Goal: Transaction & Acquisition: Obtain resource

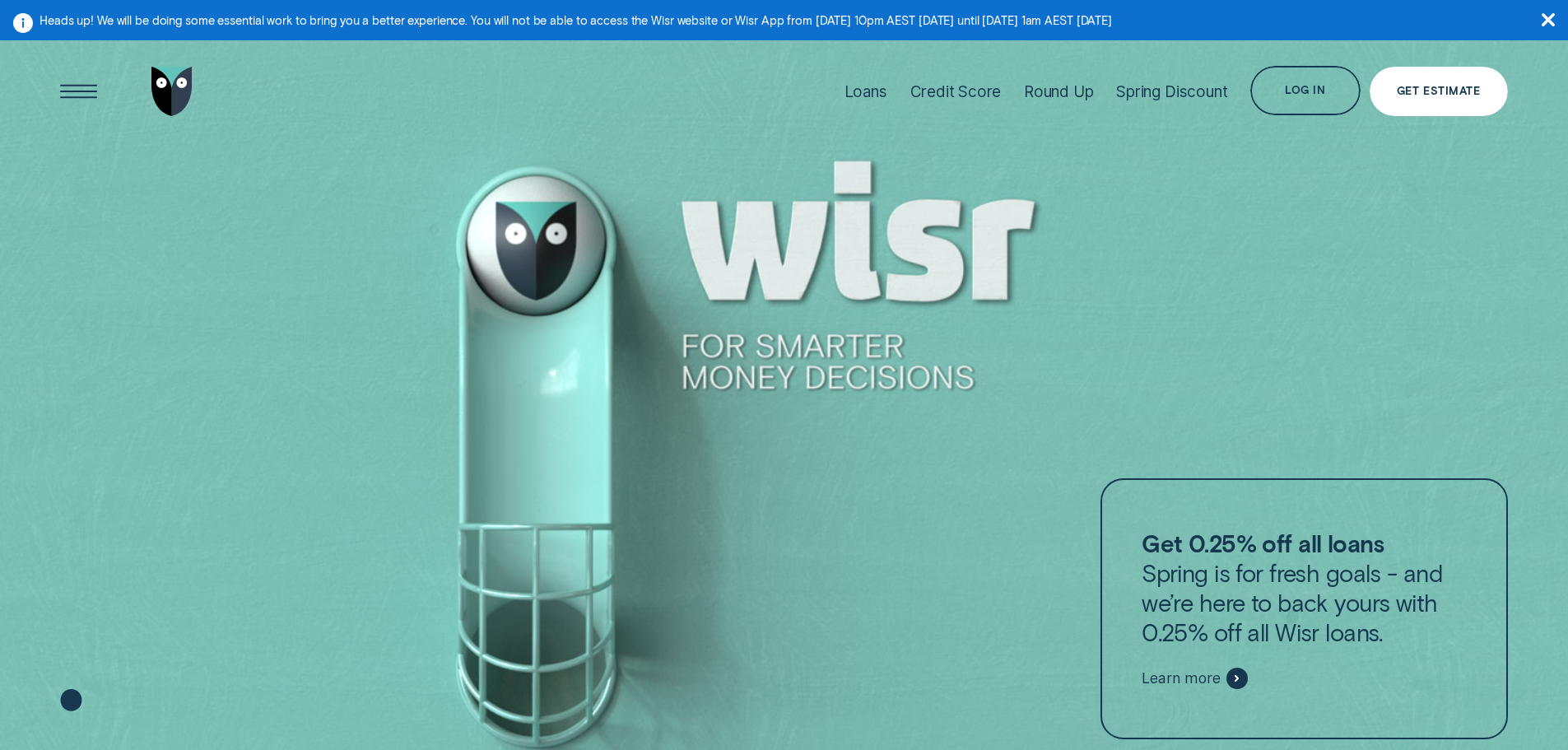
click at [1410, 93] on div "Get Estimate" at bounding box center [1438, 91] width 83 height 10
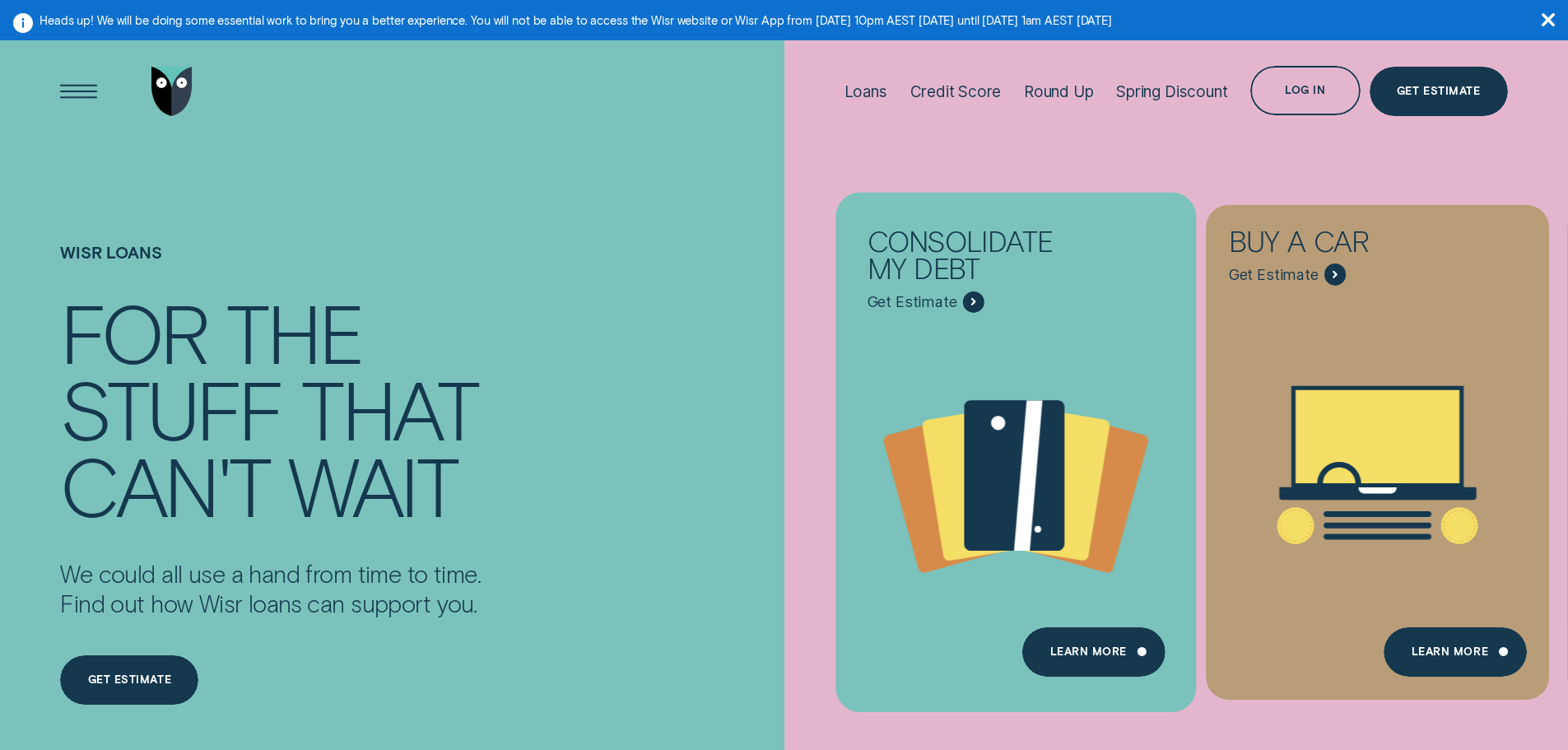
click at [1057, 280] on div "Consolidate my debt" at bounding box center [977, 259] width 220 height 63
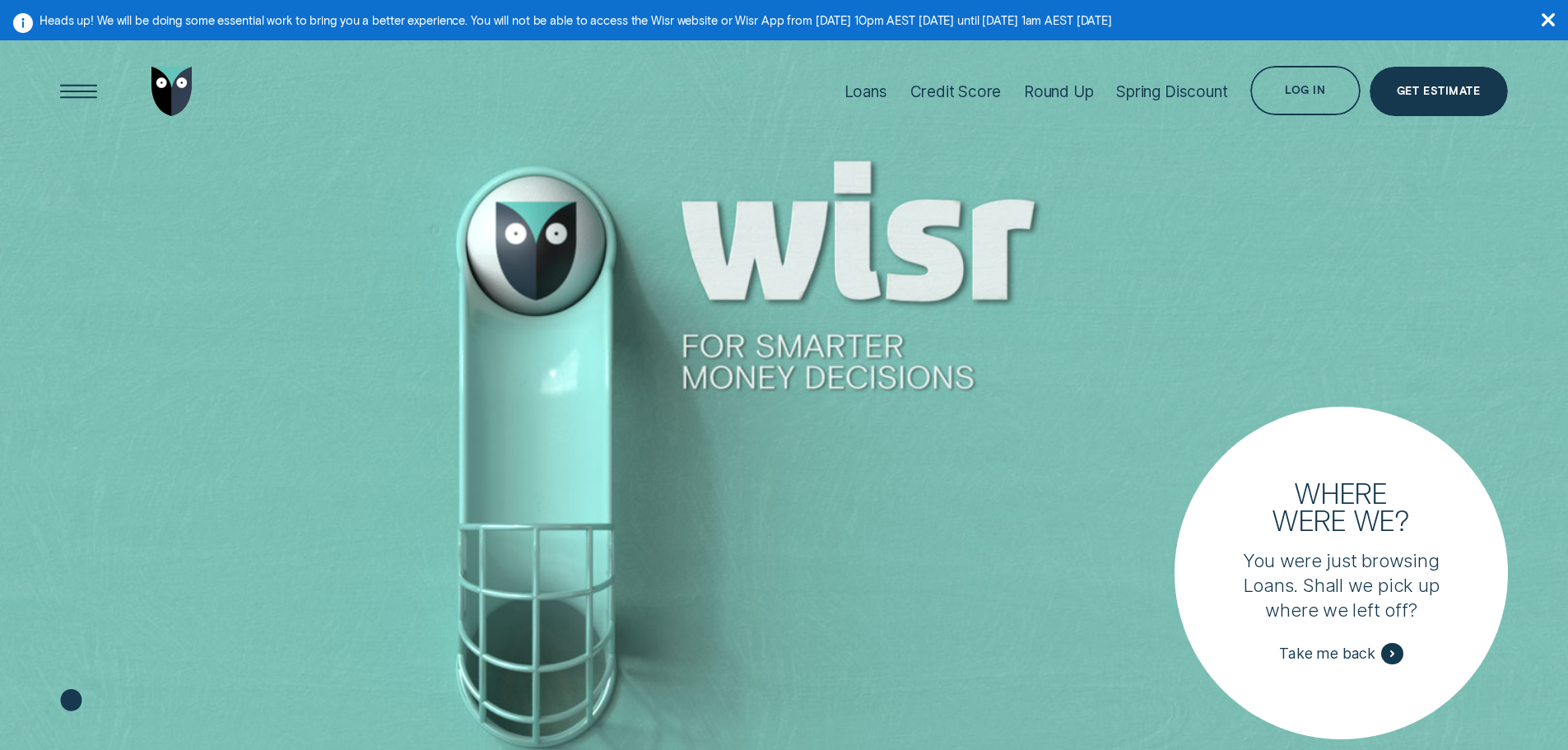
click at [1549, 16] on icon "button" at bounding box center [1548, 20] width 13 height 13
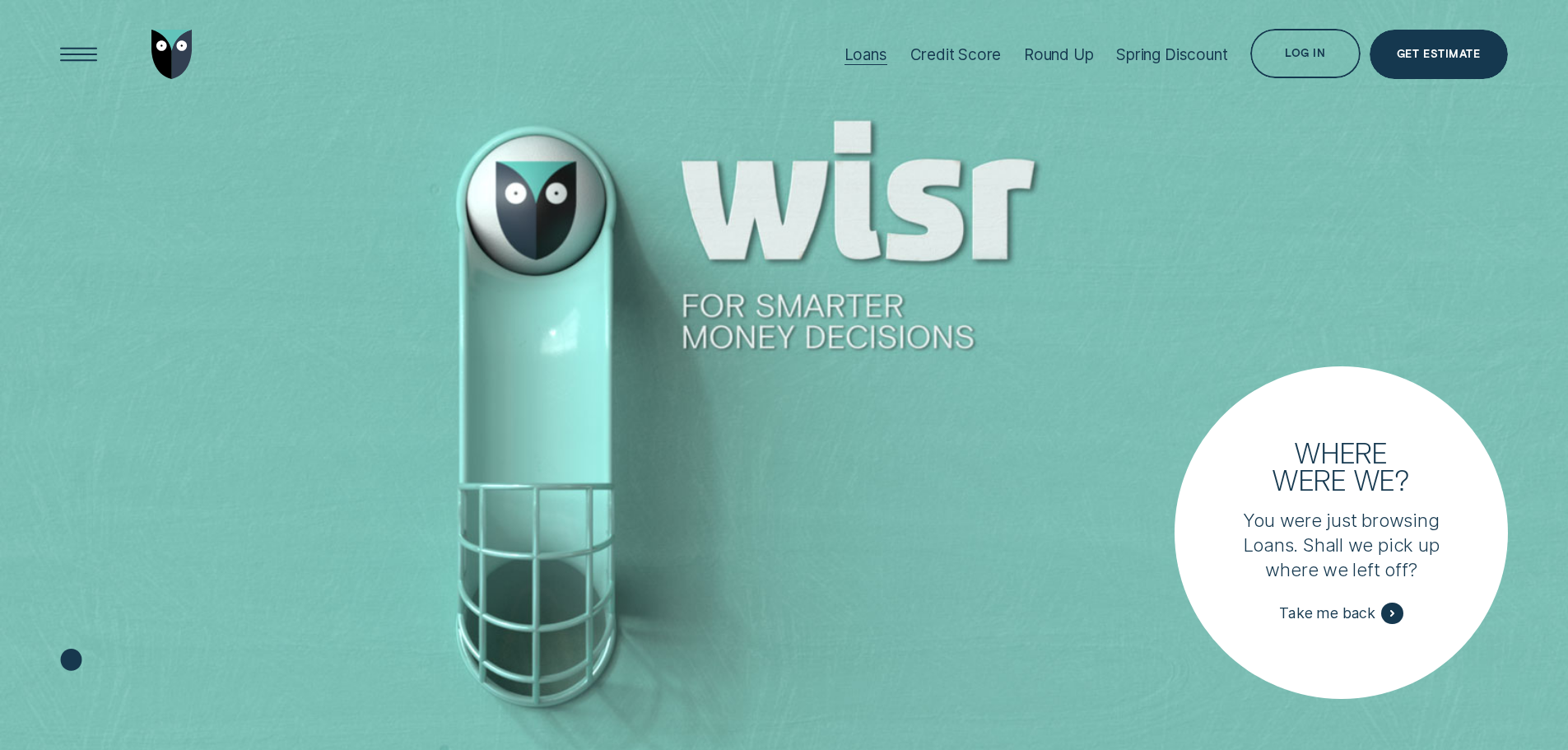
click at [862, 61] on div "Loans" at bounding box center [866, 54] width 43 height 19
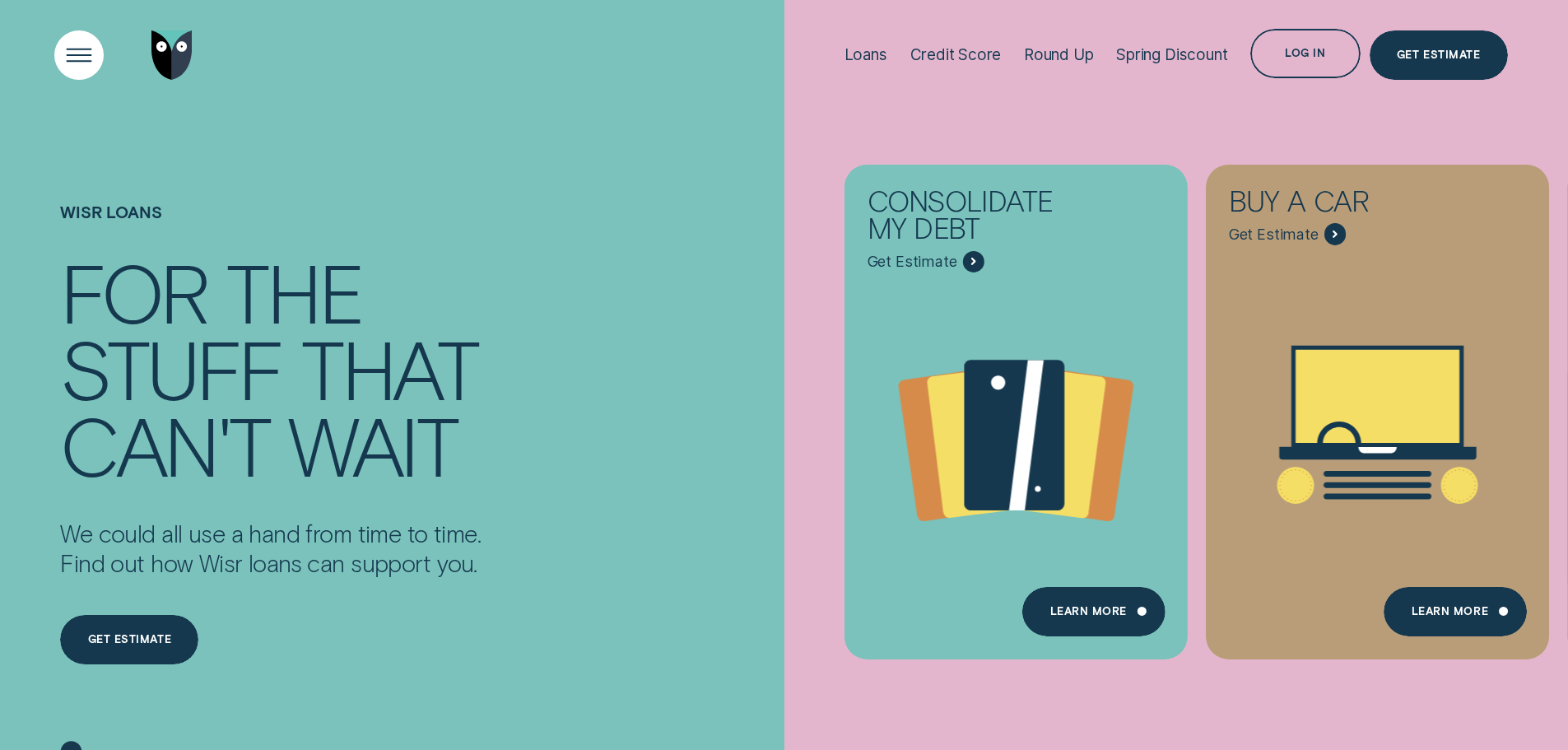
click at [72, 57] on div "Open Menu" at bounding box center [78, 54] width 70 height 70
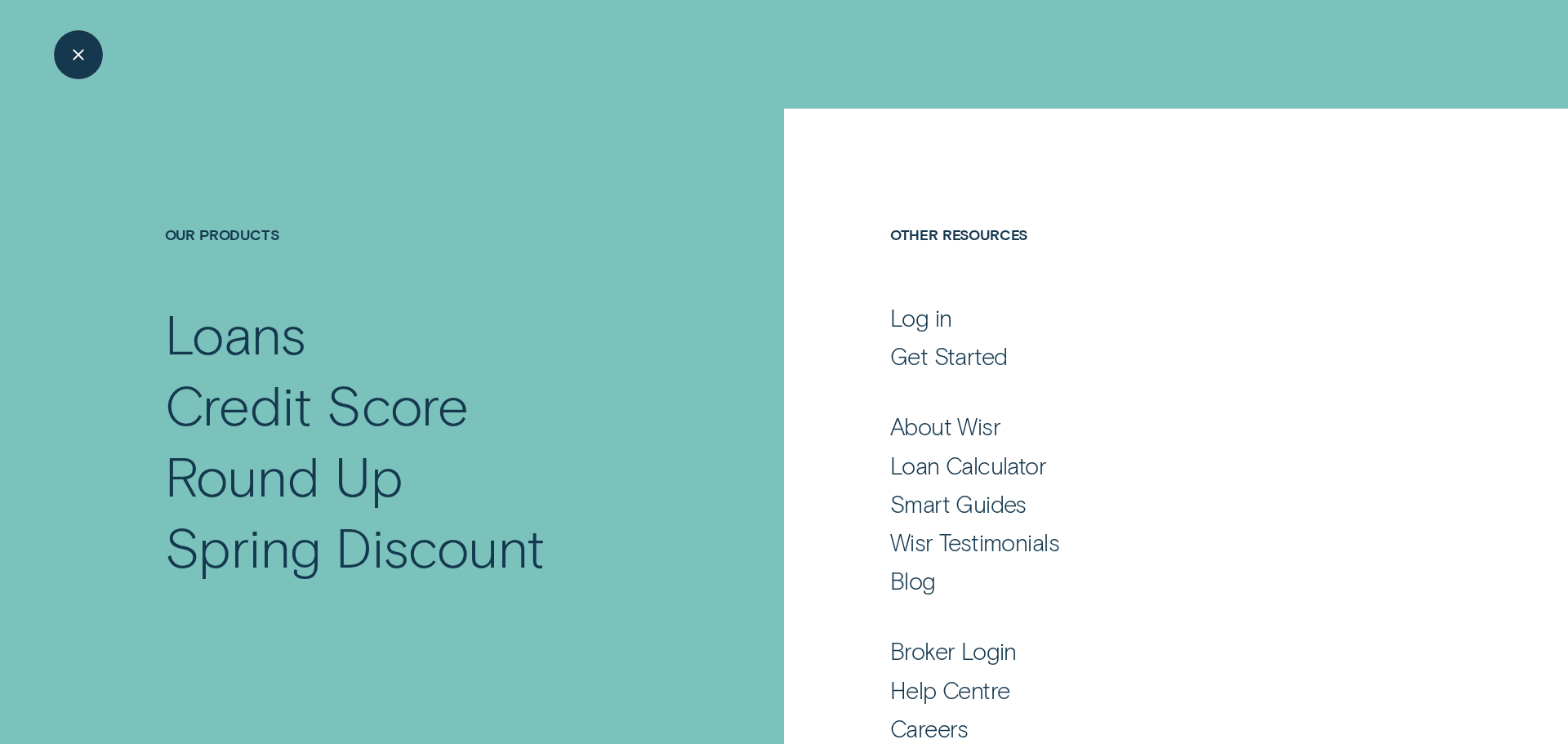
click at [85, 63] on div "Close Menu" at bounding box center [78, 54] width 69 height 69
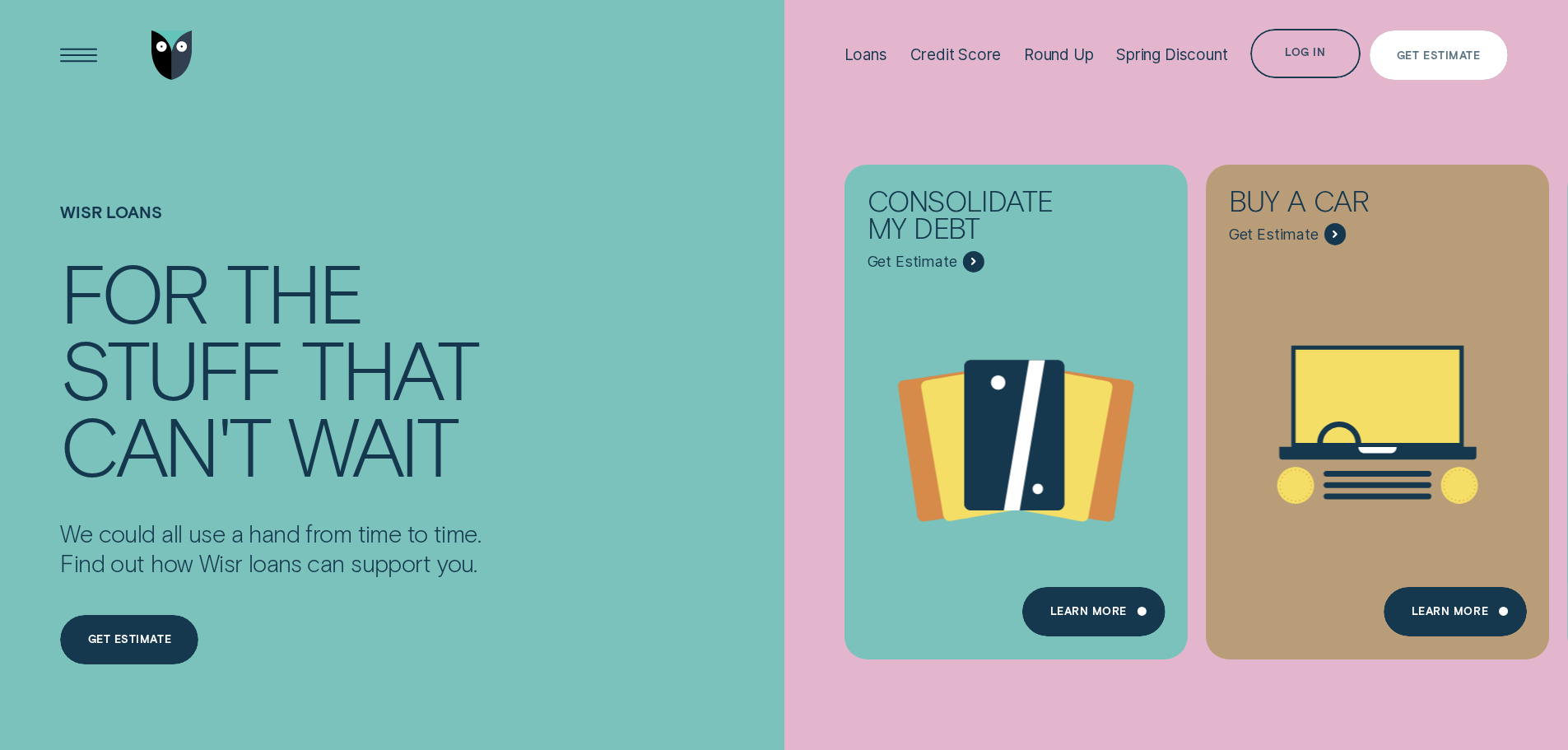
click at [1445, 43] on div "Get Estimate" at bounding box center [1439, 55] width 138 height 49
